Goal: Complete application form: Complete application form

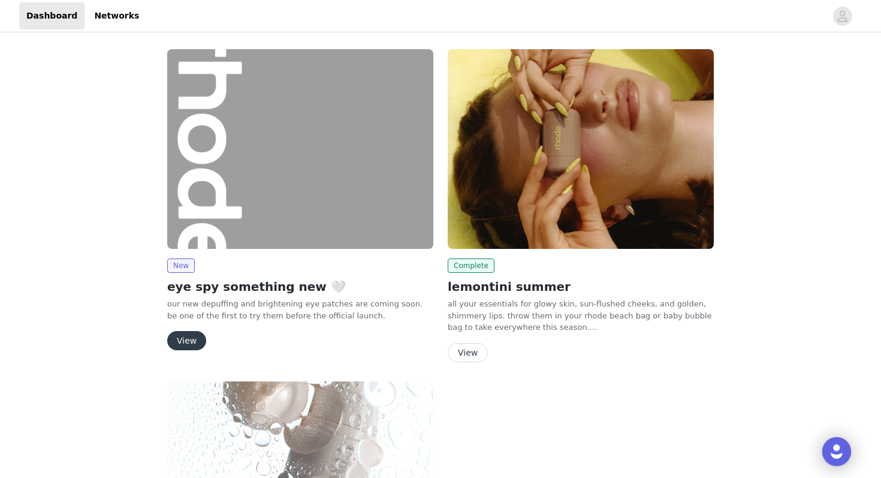
click at [178, 344] on button "View" at bounding box center [186, 340] width 39 height 19
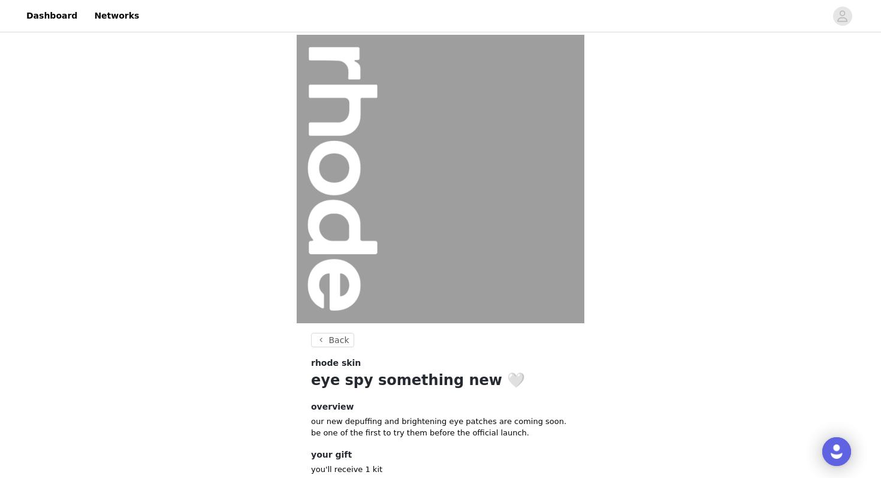
scroll to position [79, 0]
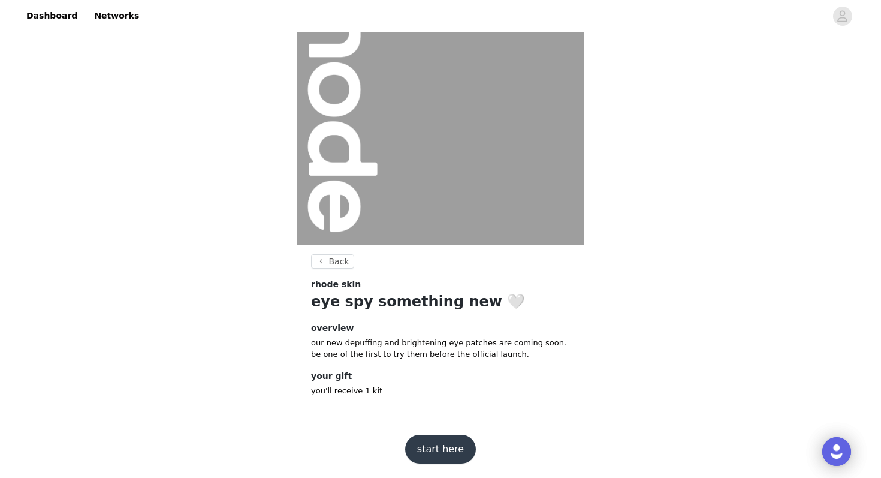
click at [426, 452] on button "start here" at bounding box center [440, 449] width 71 height 29
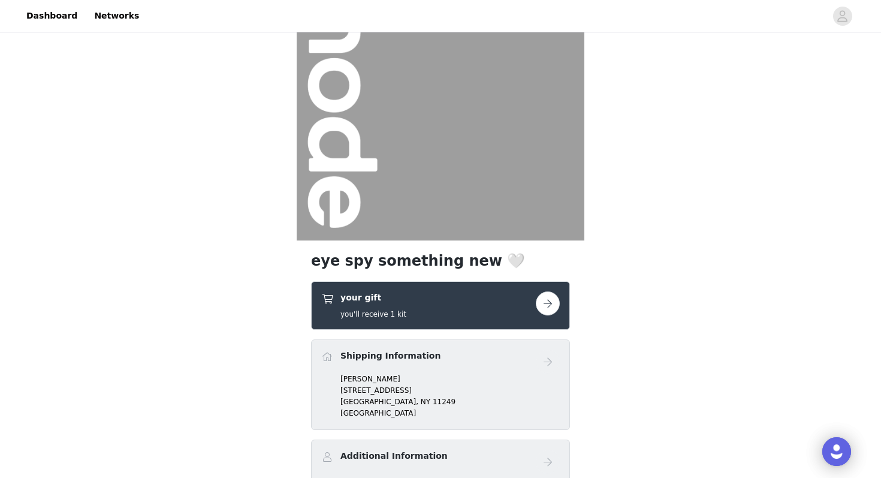
scroll to position [189, 0]
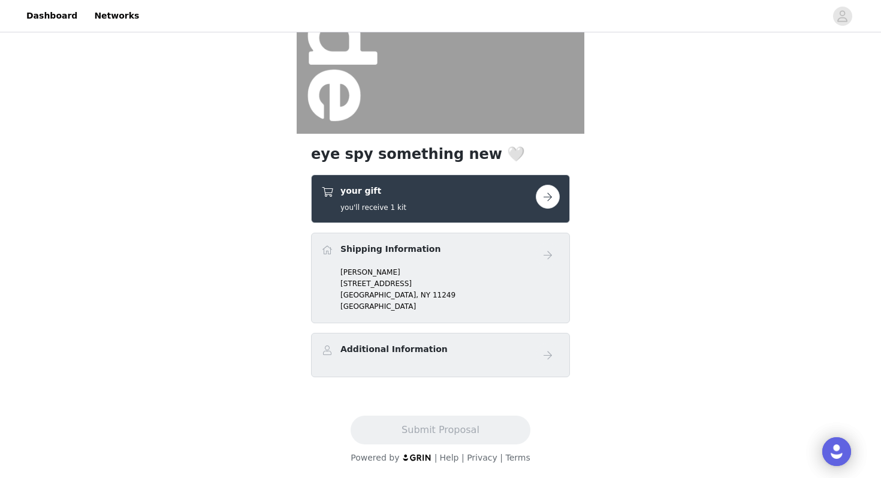
click at [478, 264] on div "Shipping Information" at bounding box center [440, 255] width 239 height 24
click at [466, 259] on div "Shipping Information" at bounding box center [428, 251] width 215 height 17
click at [553, 197] on button "button" at bounding box center [548, 197] width 24 height 24
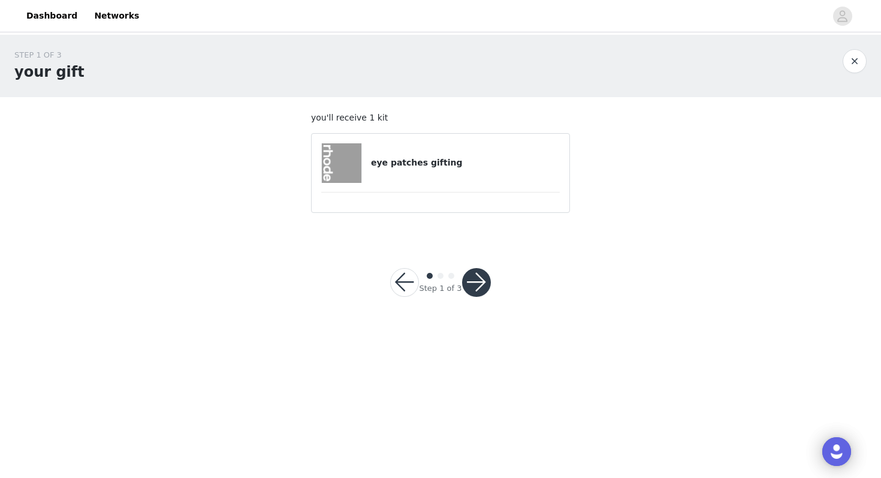
click at [451, 177] on div "eye patches gifting" at bounding box center [440, 163] width 239 height 40
click at [436, 152] on div "eye patches gifting" at bounding box center [440, 163] width 239 height 40
click at [473, 284] on button "button" at bounding box center [476, 282] width 29 height 29
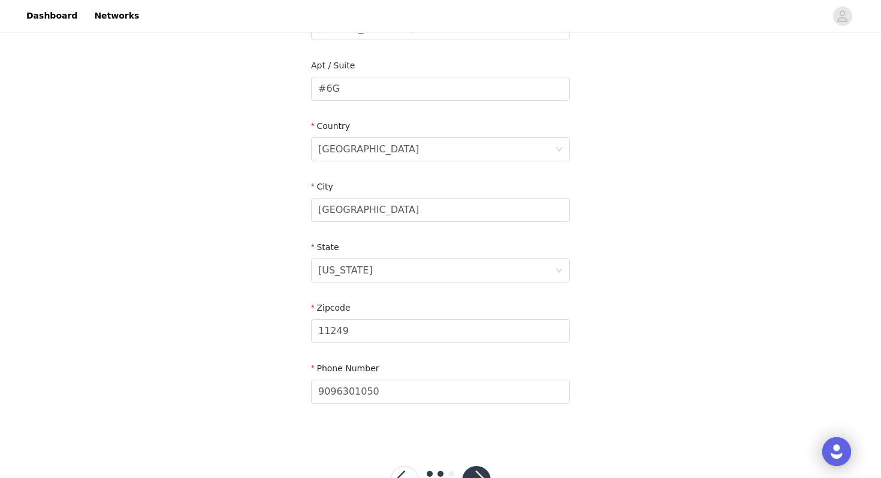
scroll to position [339, 0]
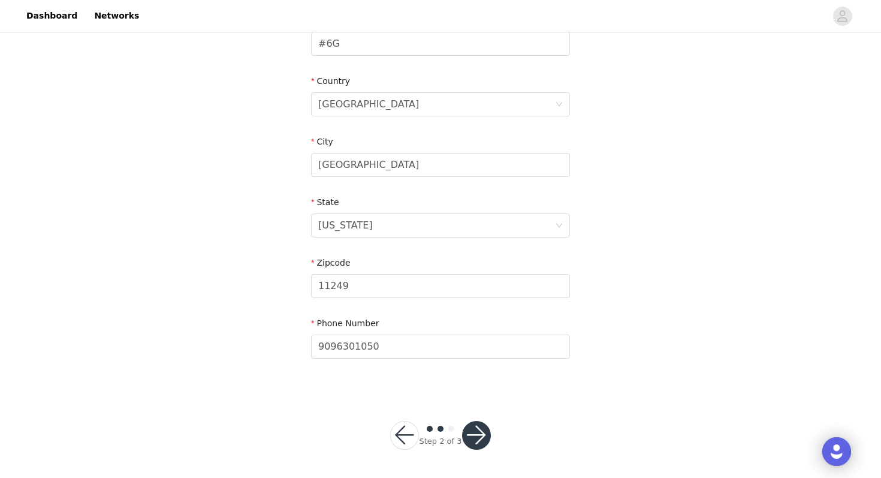
click at [480, 444] on button "button" at bounding box center [476, 435] width 29 height 29
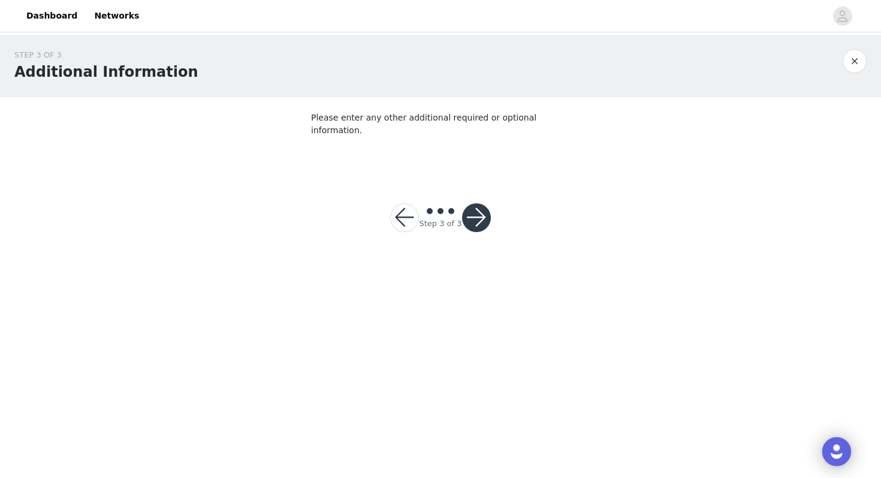
click at [477, 206] on button "button" at bounding box center [476, 217] width 29 height 29
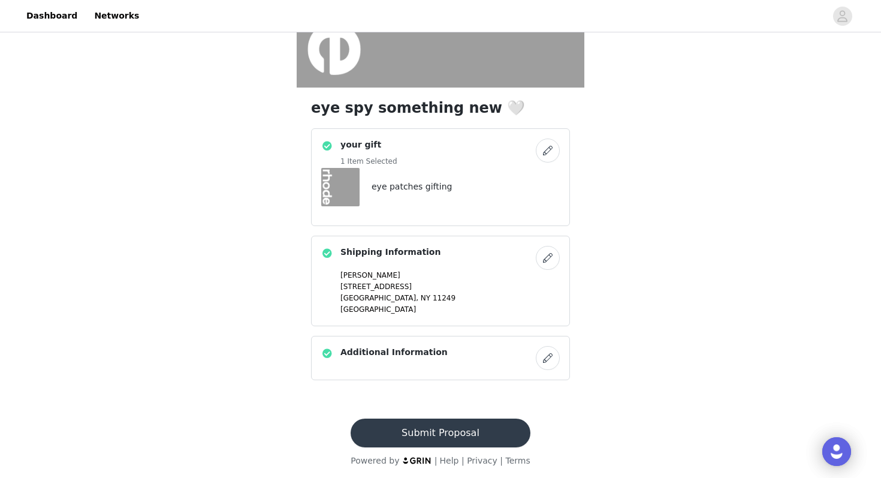
scroll to position [239, 0]
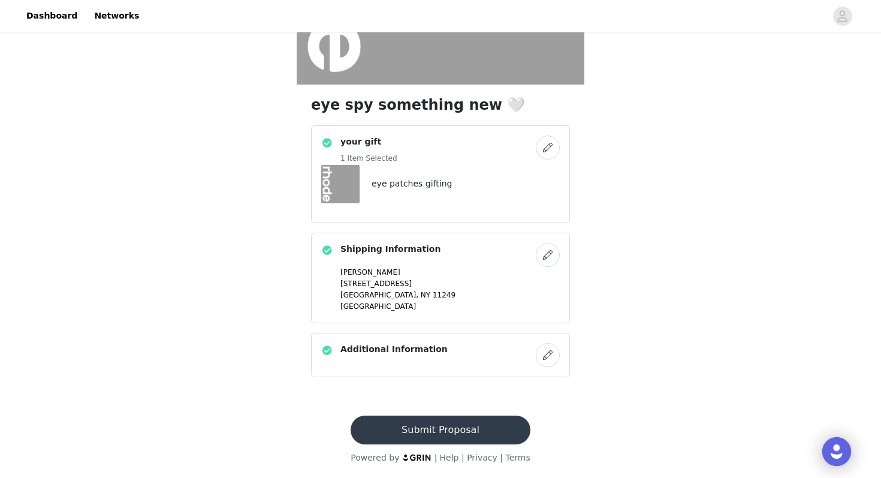
click at [551, 348] on button "button" at bounding box center [548, 355] width 24 height 24
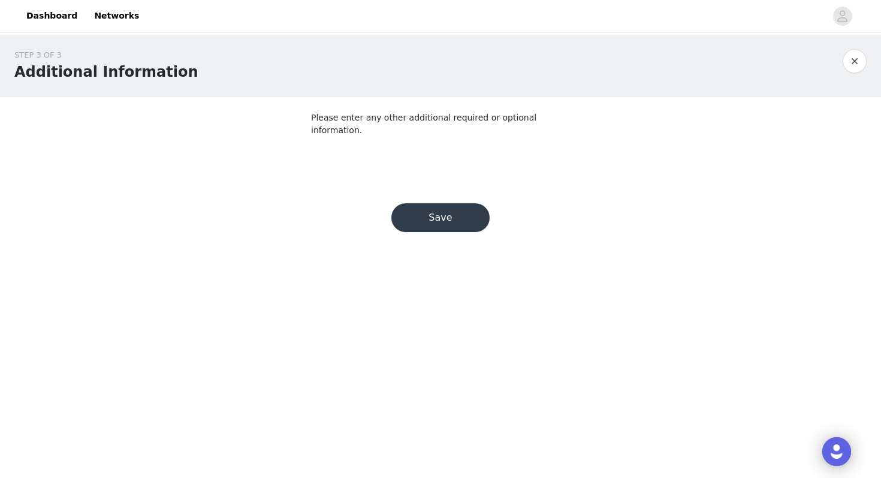
click at [447, 212] on button "Save" at bounding box center [440, 217] width 98 height 29
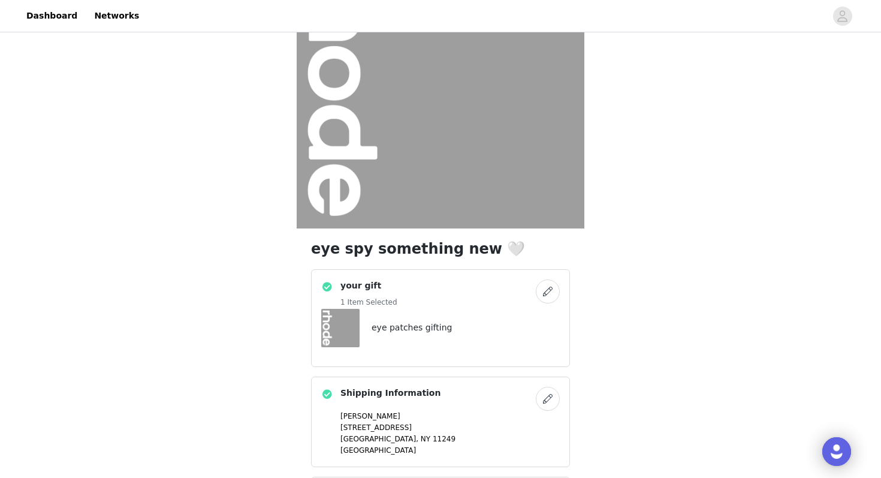
scroll to position [239, 0]
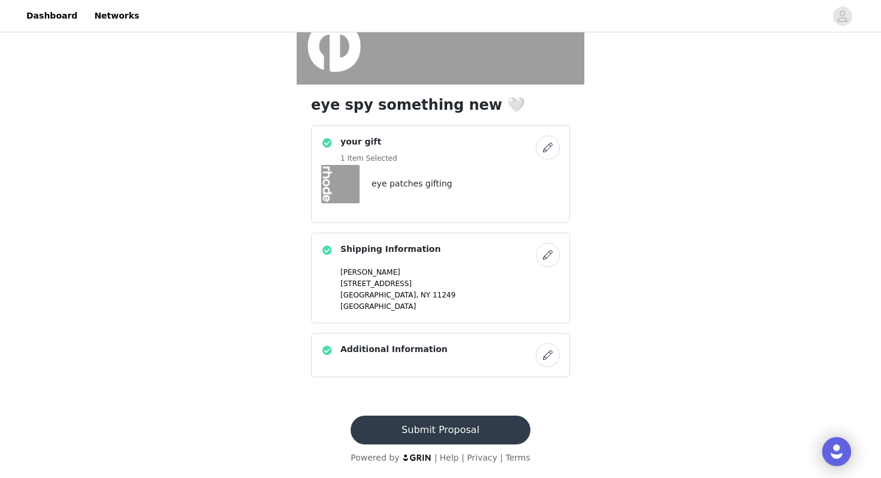
click at [427, 430] on button "Submit Proposal" at bounding box center [440, 429] width 179 height 29
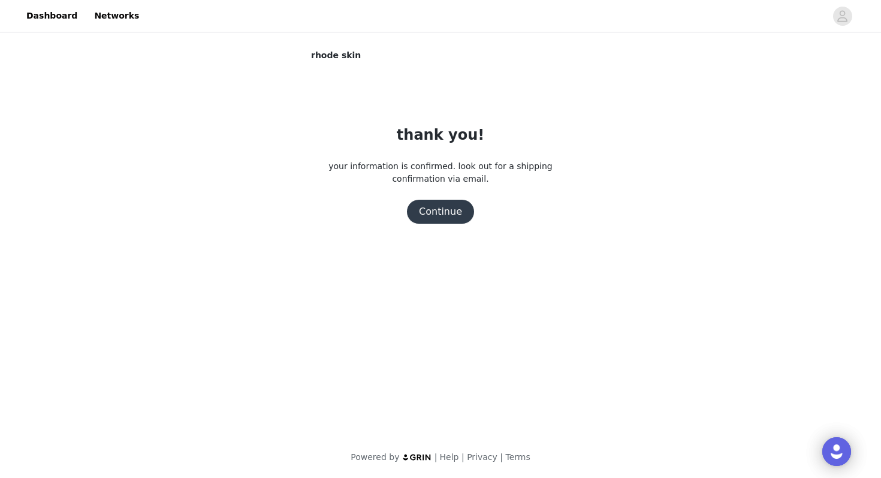
click at [431, 207] on button "Continue" at bounding box center [440, 212] width 67 height 24
